Goal: Information Seeking & Learning: Compare options

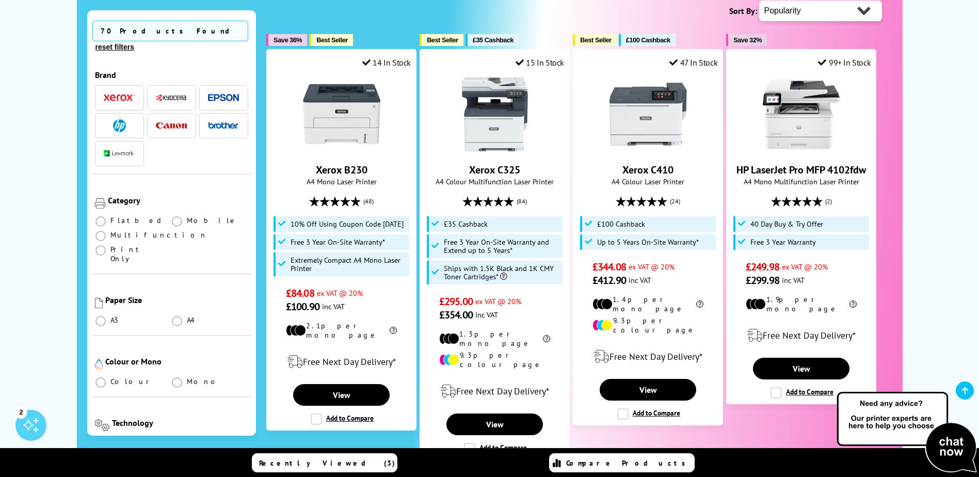
scroll to position [257, 0]
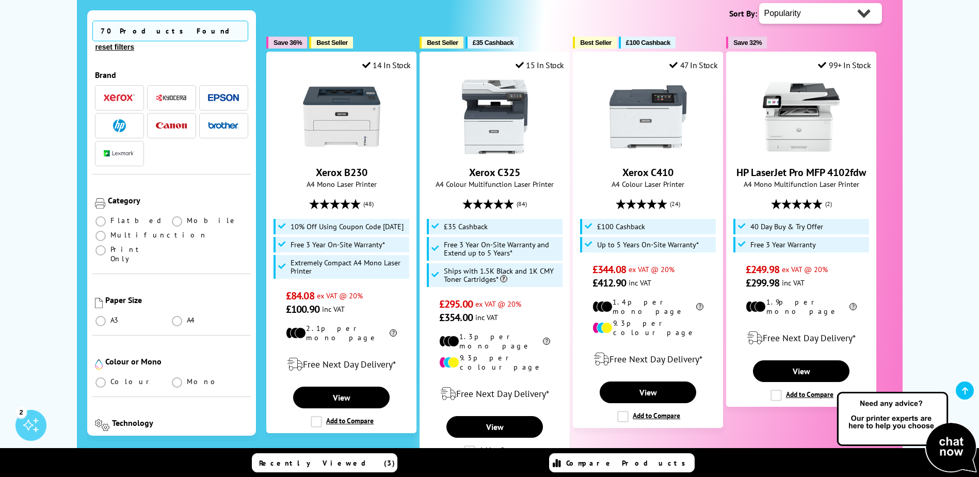
click at [173, 438] on span at bounding box center [176, 443] width 10 height 10
click at [186, 440] on input "checkbox" at bounding box center [186, 440] width 0 height 0
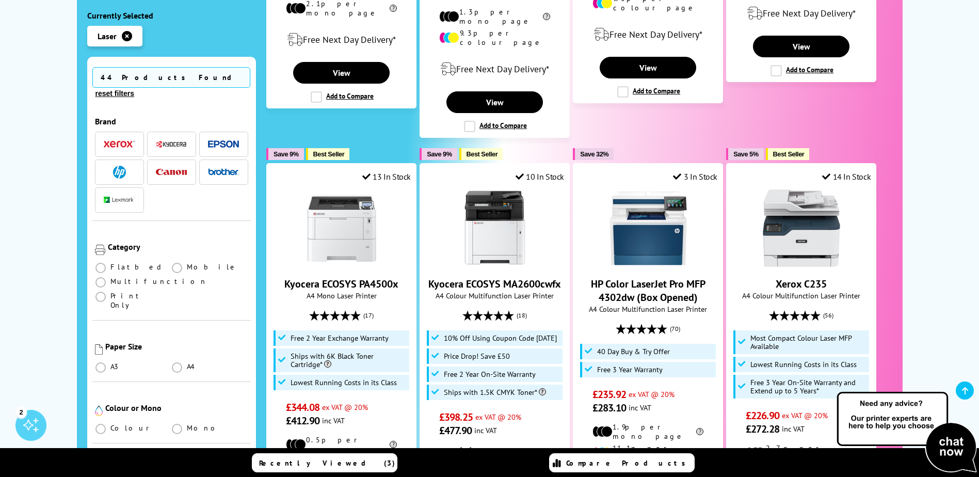
scroll to position [595, 0]
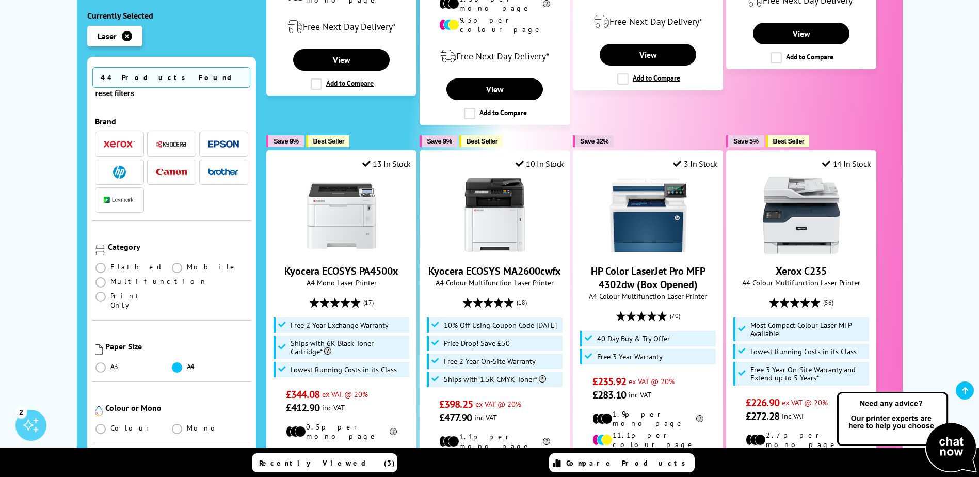
click at [178, 362] on span at bounding box center [177, 367] width 10 height 10
click at [187, 363] on input "radio" at bounding box center [187, 363] width 0 height 0
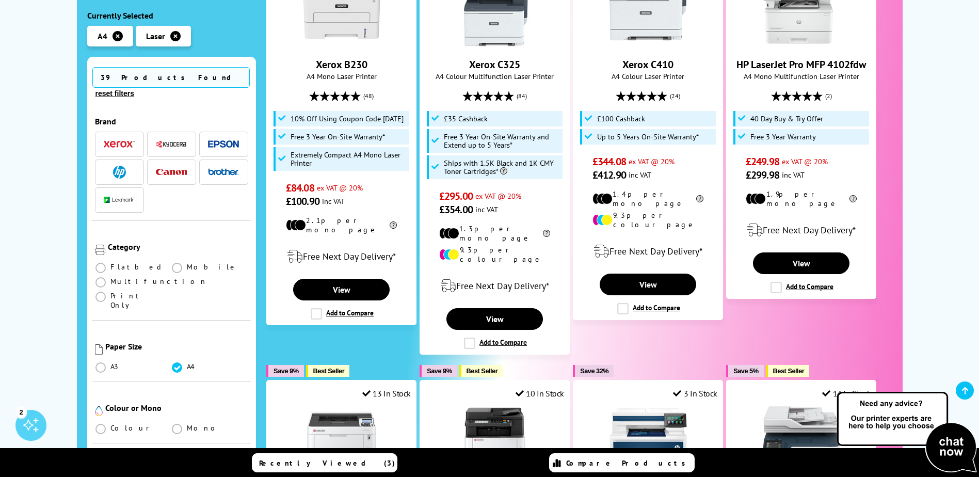
scroll to position [368, 0]
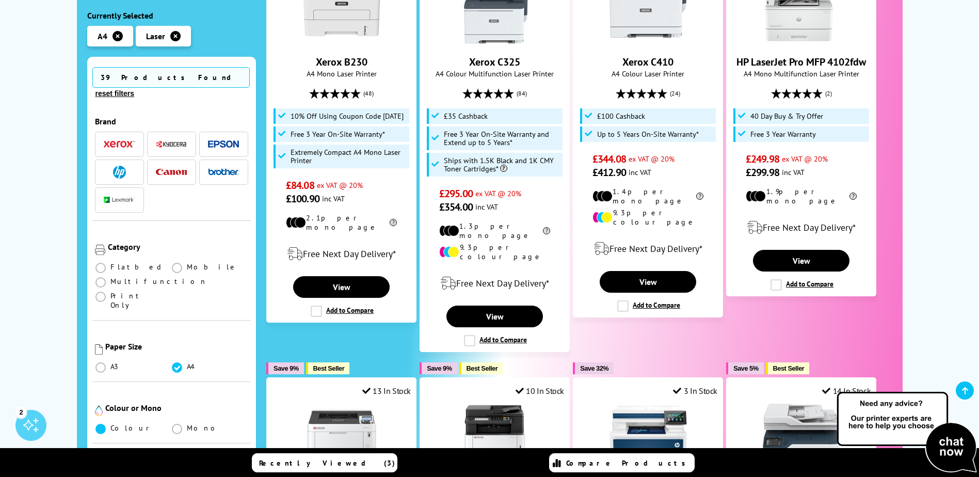
click at [106, 423] on label at bounding box center [101, 427] width 13 height 9
click at [110, 425] on input "radio" at bounding box center [110, 425] width 0 height 0
